Goal: Task Accomplishment & Management: Manage account settings

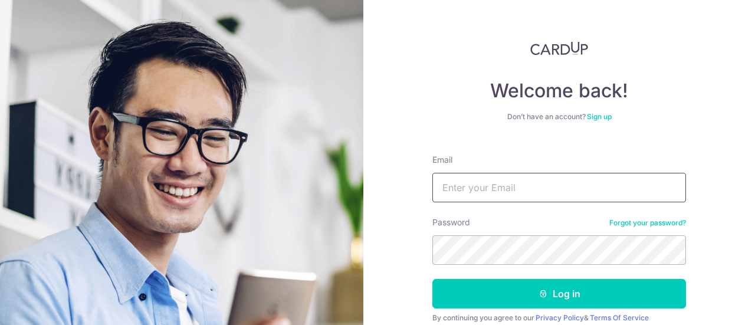
click at [492, 195] on input "Email" at bounding box center [558, 187] width 253 height 29
type input "[EMAIL_ADDRESS][DOMAIN_NAME]"
click at [432, 279] on button "Log in" at bounding box center [558, 293] width 253 height 29
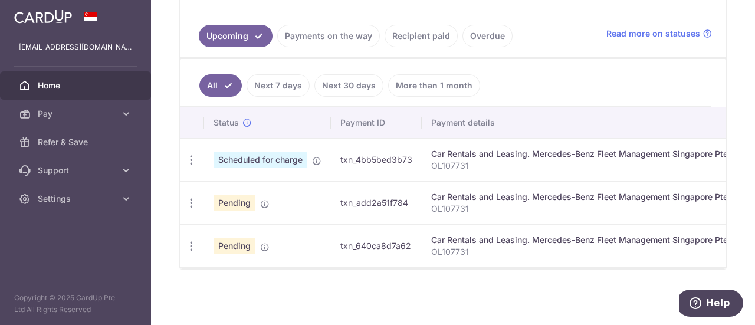
click at [268, 159] on span "Scheduled for charge" at bounding box center [260, 159] width 94 height 17
click at [193, 156] on icon "button" at bounding box center [191, 160] width 12 height 12
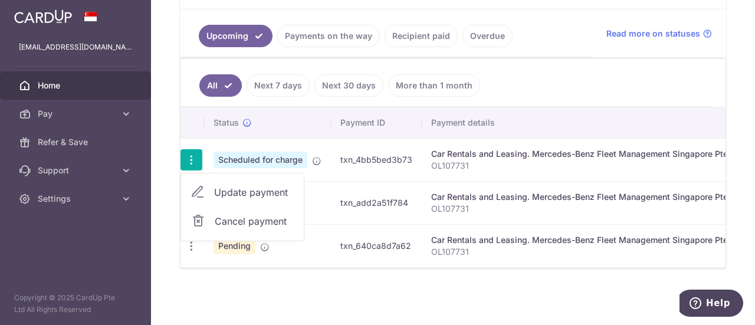
click at [308, 27] on link "Payments on the way" at bounding box center [328, 36] width 103 height 22
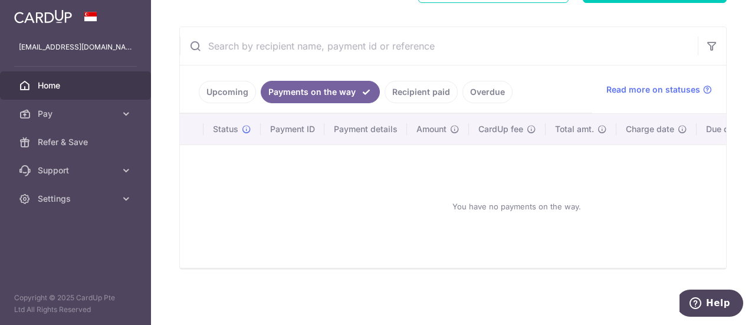
click at [226, 85] on link "Upcoming" at bounding box center [227, 92] width 57 height 22
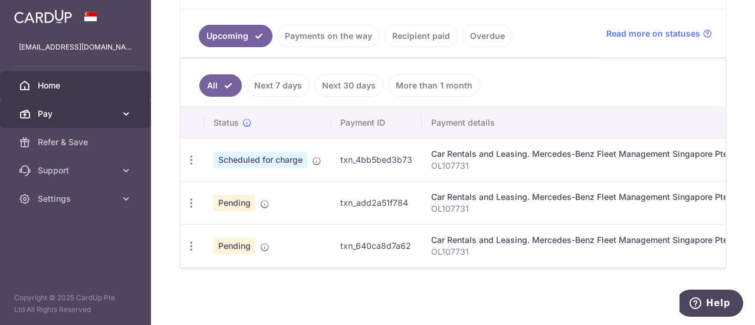
click at [114, 123] on link "Pay" at bounding box center [75, 114] width 151 height 28
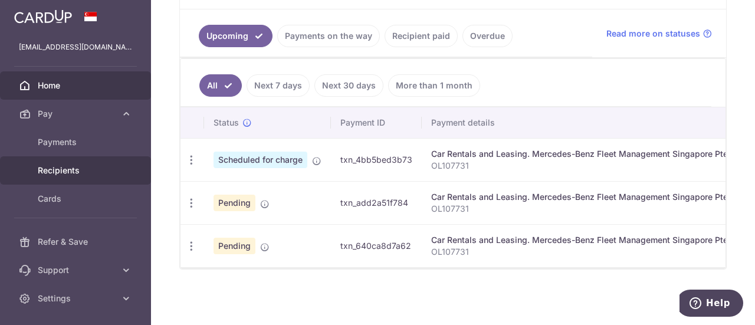
click at [79, 169] on span "Recipients" at bounding box center [77, 170] width 78 height 12
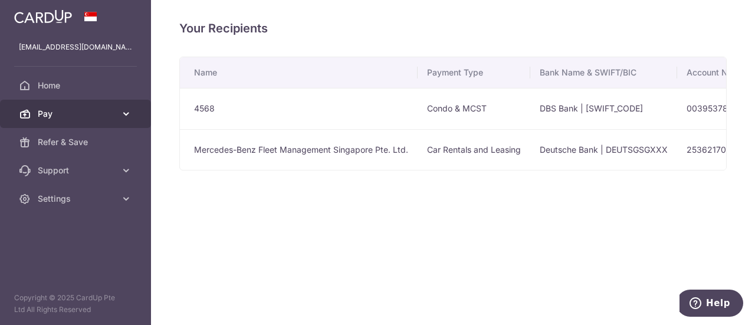
click at [81, 118] on span "Pay" at bounding box center [77, 114] width 78 height 12
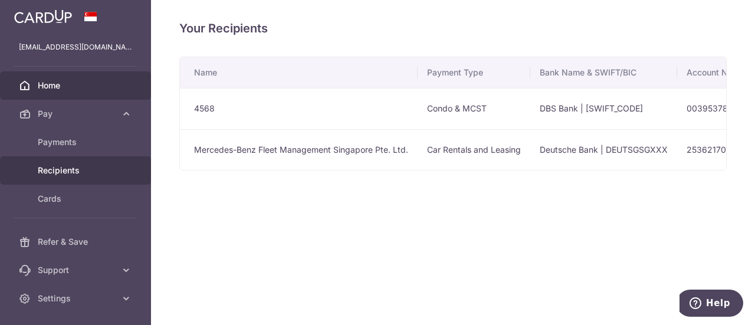
click at [70, 78] on link "Home" at bounding box center [75, 85] width 151 height 28
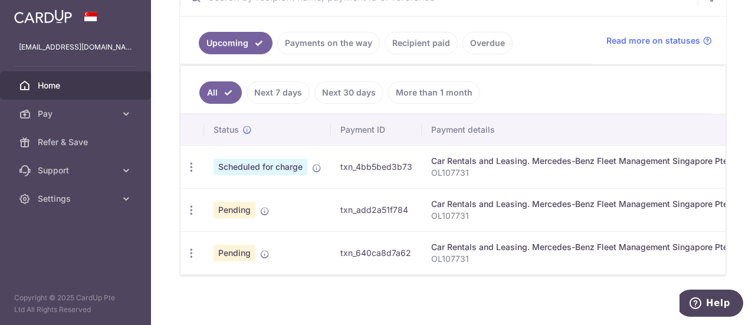
click at [495, 298] on div "× Pause Schedule Pause all future payments in this series Pause just this one p…" at bounding box center [453, 162] width 604 height 325
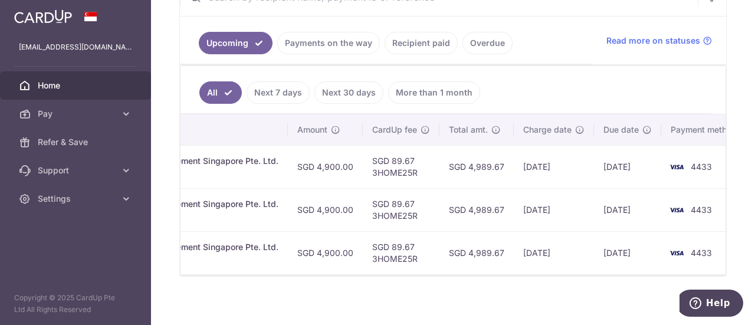
scroll to position [0, 469]
drag, startPoint x: 369, startPoint y: 169, endPoint x: 414, endPoint y: 173, distance: 45.0
click at [414, 173] on td "SGD 89.67 3HOME25R" at bounding box center [401, 166] width 77 height 43
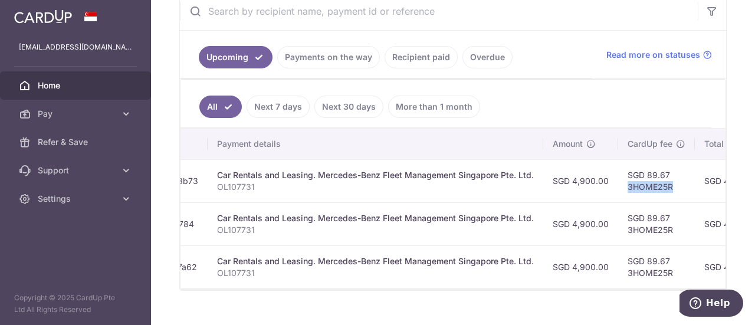
scroll to position [0, 492]
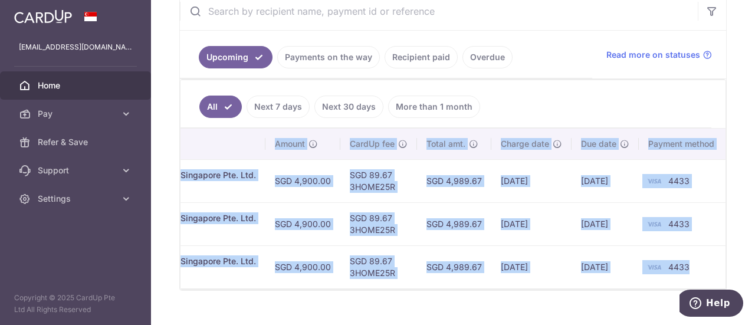
drag, startPoint x: 213, startPoint y: 140, endPoint x: 709, endPoint y: 265, distance: 510.7
click at [709, 265] on table "Status Payment ID Payment details Amount CardUp fee Total amt. Charge date Due …" at bounding box center [208, 209] width 1039 height 160
copy table "Status Payment ID Payment details Amount CardUp fee Total amt. Charge date Due …"
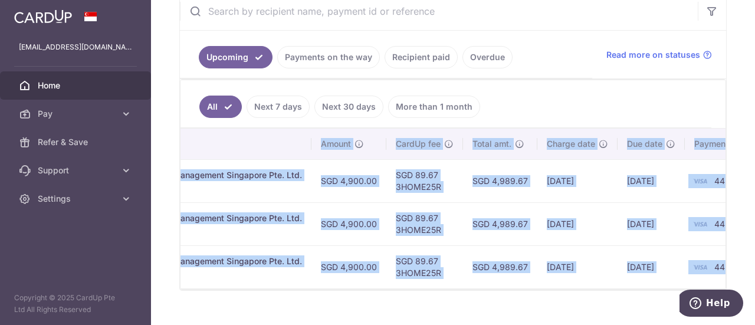
scroll to position [0, 40]
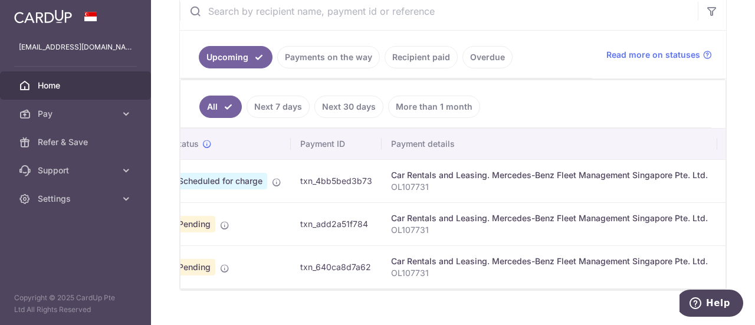
click at [571, 73] on ul "Upcoming Payments on the way Recipient paid Overdue" at bounding box center [386, 55] width 412 height 48
click at [735, 252] on div "× Pause Schedule Pause all future payments in this series Pause just this one p…" at bounding box center [453, 162] width 604 height 325
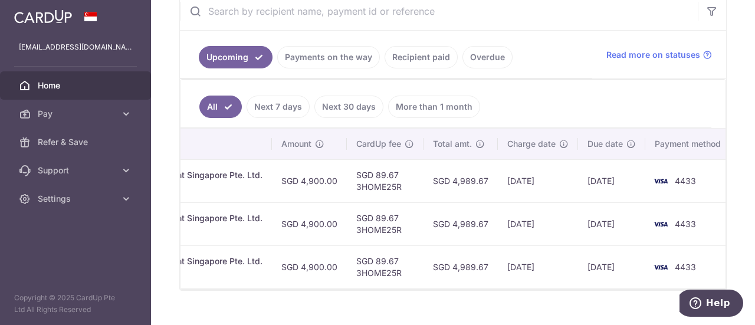
scroll to position [0, 492]
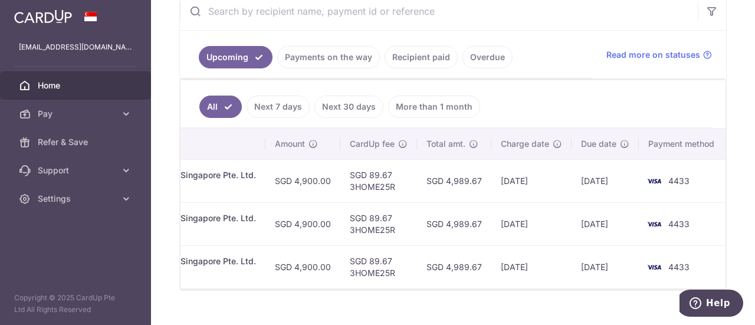
drag, startPoint x: 374, startPoint y: 291, endPoint x: 660, endPoint y: 277, distance: 286.8
click at [660, 277] on div "Status Payment ID Payment details Amount CardUp fee Total amt. Charge date Due …" at bounding box center [452, 209] width 545 height 161
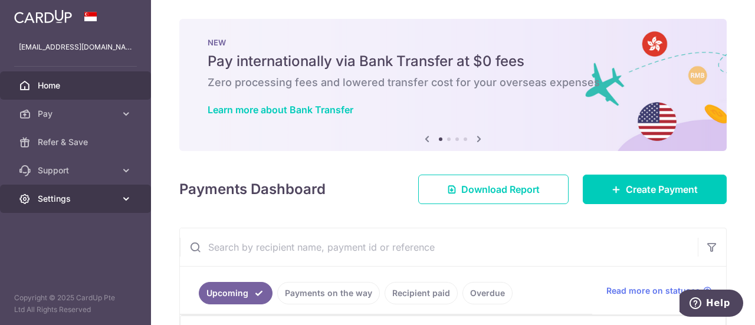
click at [78, 189] on link "Settings" at bounding box center [75, 199] width 151 height 28
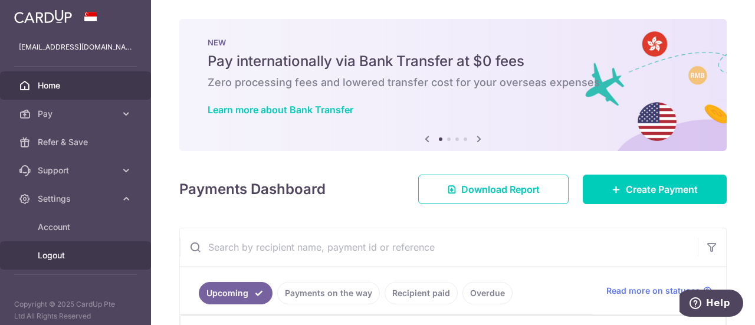
click at [91, 254] on span "Logout" at bounding box center [77, 255] width 78 height 12
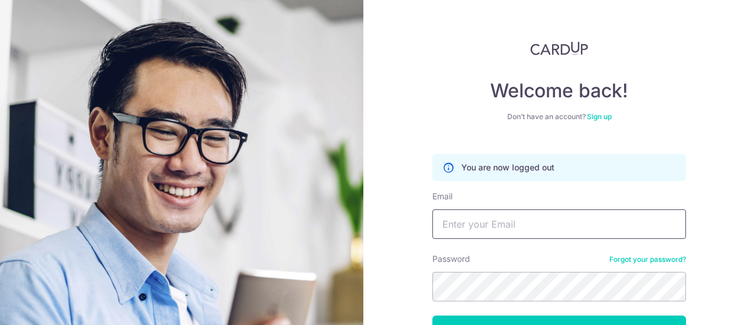
drag, startPoint x: 466, startPoint y: 229, endPoint x: 451, endPoint y: 195, distance: 37.8
click at [466, 229] on input "Email" at bounding box center [558, 223] width 253 height 29
paste input "Admin@michmika.com"
type input "Admin@michmika.com"
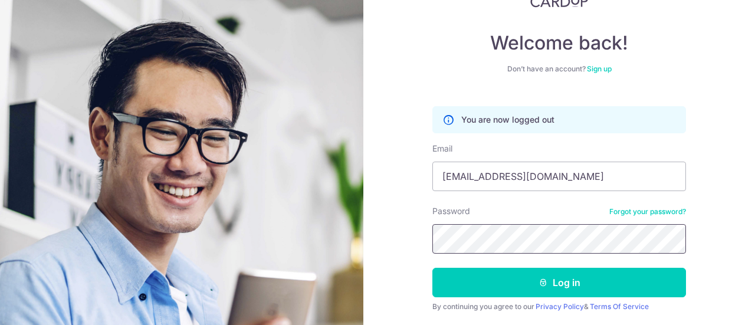
scroll to position [85, 0]
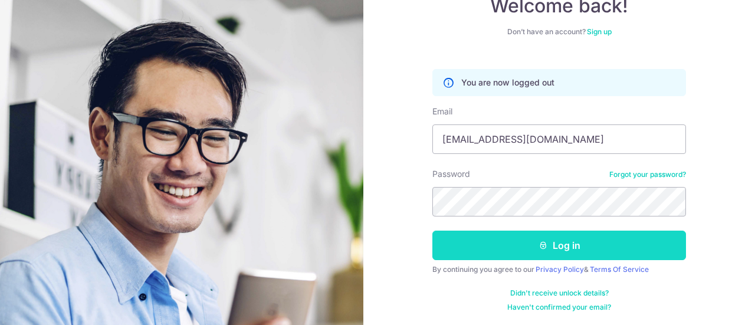
click at [483, 254] on button "Log in" at bounding box center [558, 244] width 253 height 29
